Goal: Transaction & Acquisition: Obtain resource

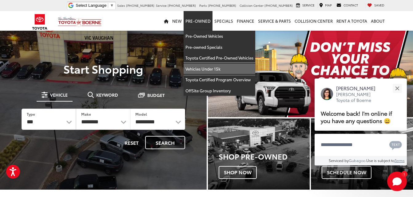
click at [213, 69] on link "Vehicles Under 15k" at bounding box center [219, 69] width 72 height 11
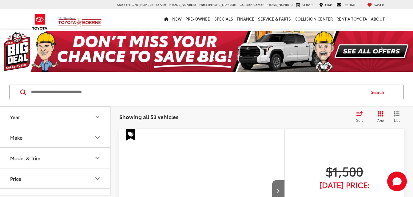
click at [50, 189] on button "Body Style" at bounding box center [55, 199] width 111 height 20
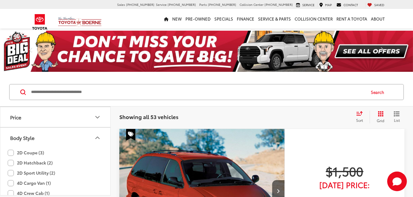
scroll to position [92, 0]
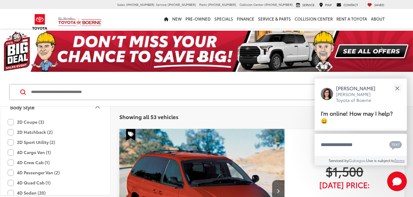
click at [13, 183] on label "4D Quad Cab (1)" at bounding box center [29, 183] width 43 height 10
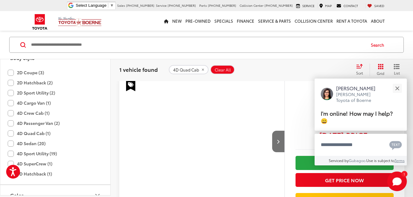
click at [12, 112] on label "4D Crew Cab (1)" at bounding box center [29, 113] width 42 height 10
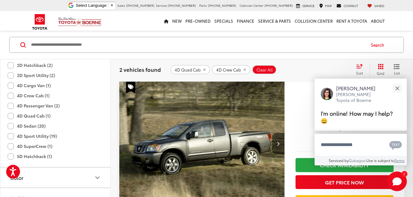
scroll to position [123, 0]
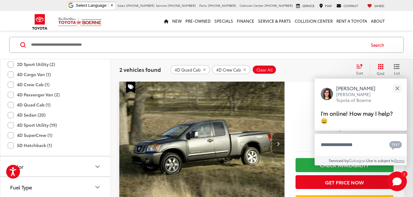
click at [13, 134] on label "4D SuperCrew (1)" at bounding box center [30, 135] width 45 height 10
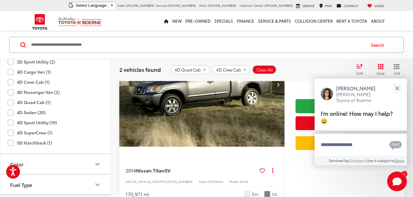
scroll to position [109, 0]
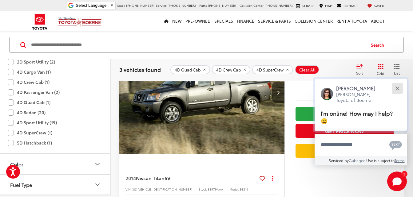
drag, startPoint x: 395, startPoint y: 88, endPoint x: 386, endPoint y: 91, distance: 9.5
click at [395, 88] on button "Close" at bounding box center [396, 88] width 13 height 13
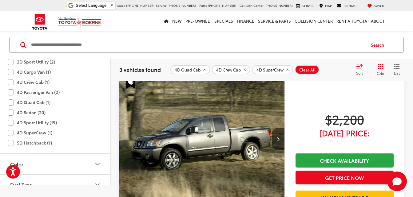
scroll to position [37, 0]
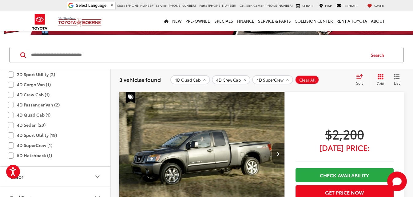
click at [202, 80] on icon "remove 4D%20Quad%20Cab" at bounding box center [204, 80] width 4 height 4
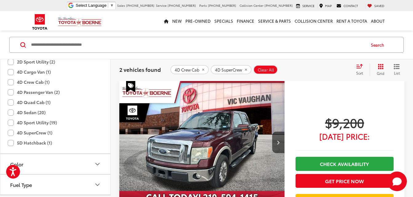
scroll to position [314, 0]
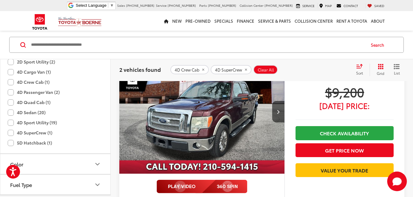
click at [13, 102] on label "4D Quad Cab (1)" at bounding box center [29, 103] width 43 height 10
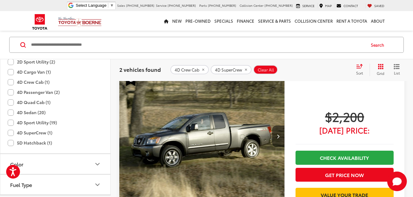
scroll to position [47, 0]
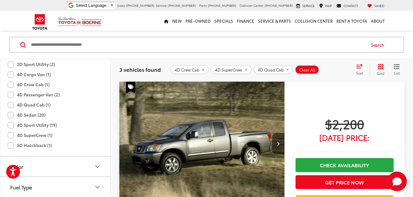
click at [201, 70] on icon "remove 4D%20Crew%20Cab" at bounding box center [203, 70] width 4 height 4
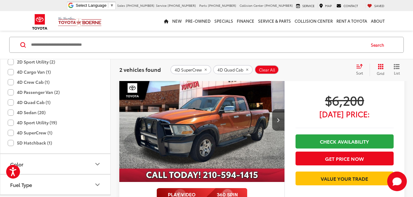
scroll to position [78, 0]
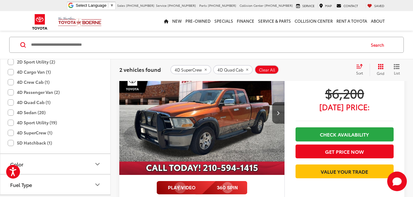
click at [236, 146] on img "2010 RAM 1500 ST 0" at bounding box center [202, 113] width 166 height 124
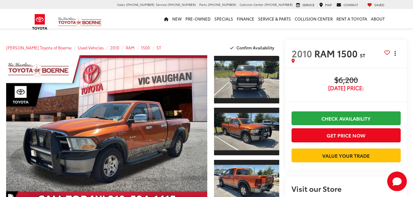
click at [396, 54] on icon "dropdown dots" at bounding box center [394, 53] width 1 height 1
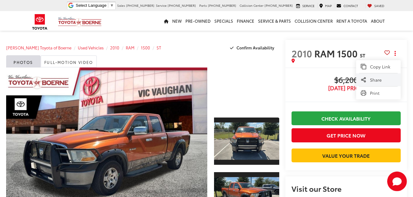
click at [381, 81] on span "Share" at bounding box center [383, 80] width 26 height 6
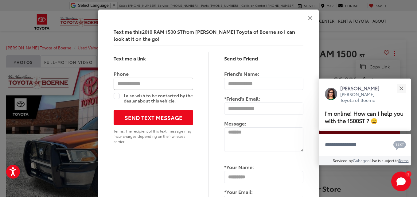
click at [150, 84] on input "Phone" at bounding box center [154, 84] width 80 height 12
type input "**********"
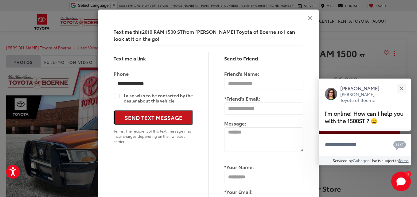
click at [145, 120] on button "Send Text Message" at bounding box center [154, 117] width 80 height 15
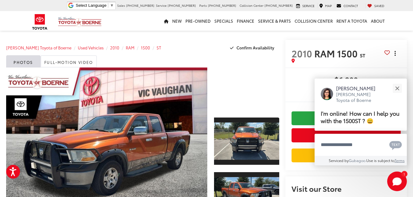
click at [394, 54] on span "dropdown dots" at bounding box center [394, 53] width 1 height 5
click at [400, 90] on button "Close" at bounding box center [396, 88] width 13 height 13
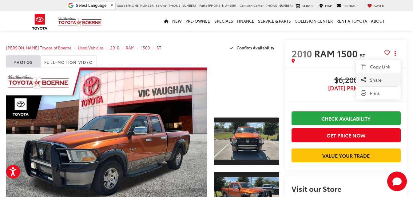
click at [379, 82] on span "Share" at bounding box center [383, 80] width 26 height 6
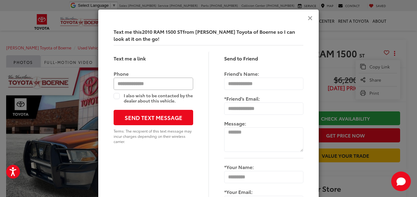
click at [172, 84] on input "Phone" at bounding box center [154, 84] width 80 height 12
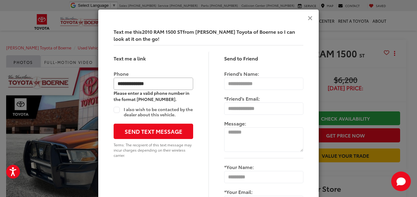
type input "**********"
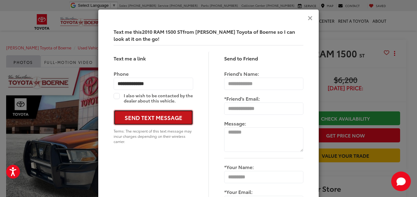
click at [170, 116] on button "Send Text Message" at bounding box center [154, 117] width 80 height 15
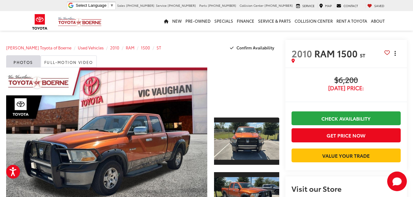
click at [395, 55] on icon "dropdown dots" at bounding box center [394, 55] width 1 height 1
click at [375, 81] on span "Share" at bounding box center [383, 80] width 26 height 6
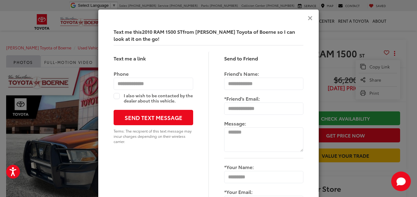
click at [309, 19] on icon "Close" at bounding box center [310, 18] width 5 height 6
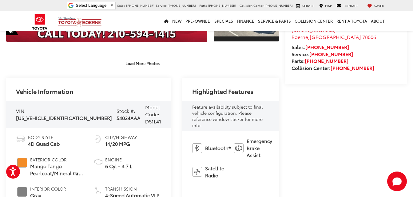
scroll to position [184, 0]
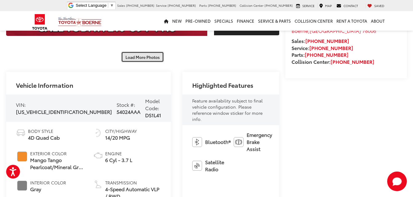
click at [146, 52] on button "Load More Photos" at bounding box center [142, 57] width 43 height 11
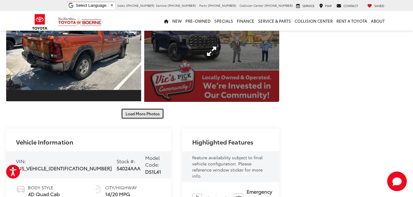
scroll to position [338, 0]
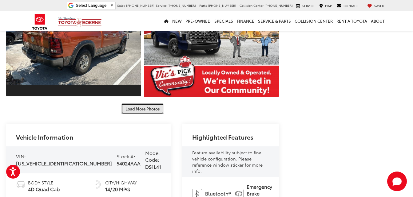
click at [135, 104] on button "Load More Photos" at bounding box center [142, 109] width 43 height 11
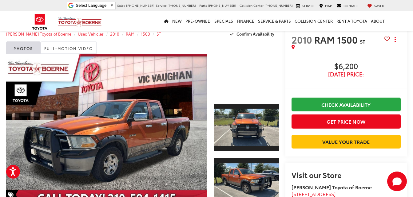
scroll to position [0, 0]
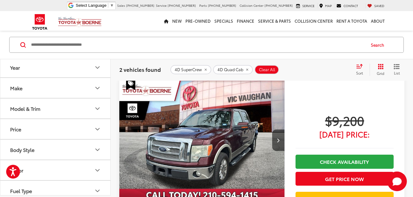
scroll to position [275, 0]
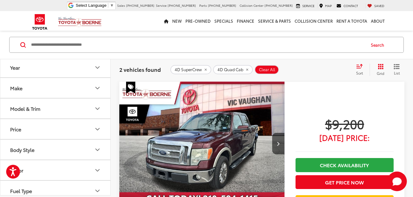
click at [254, 142] on img "2010 Ford F-150 Lariat 0" at bounding box center [202, 144] width 166 height 124
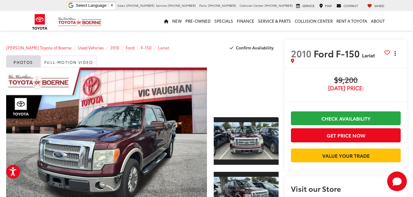
click at [396, 51] on button "Actions" at bounding box center [395, 53] width 11 height 11
click at [374, 79] on span "Share" at bounding box center [383, 80] width 26 height 6
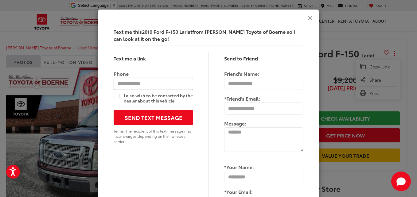
click at [160, 82] on input "Phone" at bounding box center [154, 84] width 80 height 12
type input "**********"
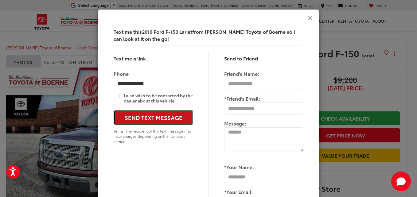
click at [159, 120] on button "Send Text Message" at bounding box center [154, 117] width 80 height 15
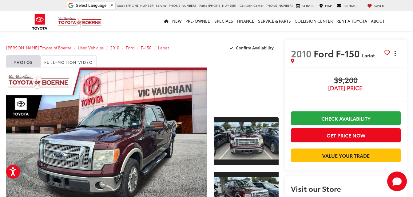
click at [394, 56] on button "Actions" at bounding box center [395, 53] width 11 height 11
click at [388, 82] on span "Share" at bounding box center [383, 80] width 26 height 6
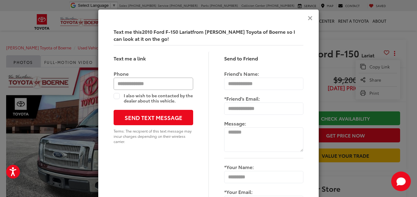
click at [179, 86] on input "Phone" at bounding box center [154, 84] width 80 height 12
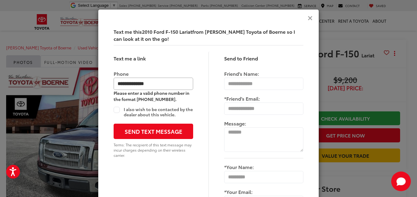
type input "**********"
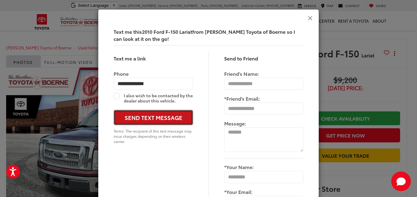
click at [157, 115] on button "Send Text Message" at bounding box center [154, 117] width 80 height 15
